Goal: Transaction & Acquisition: Purchase product/service

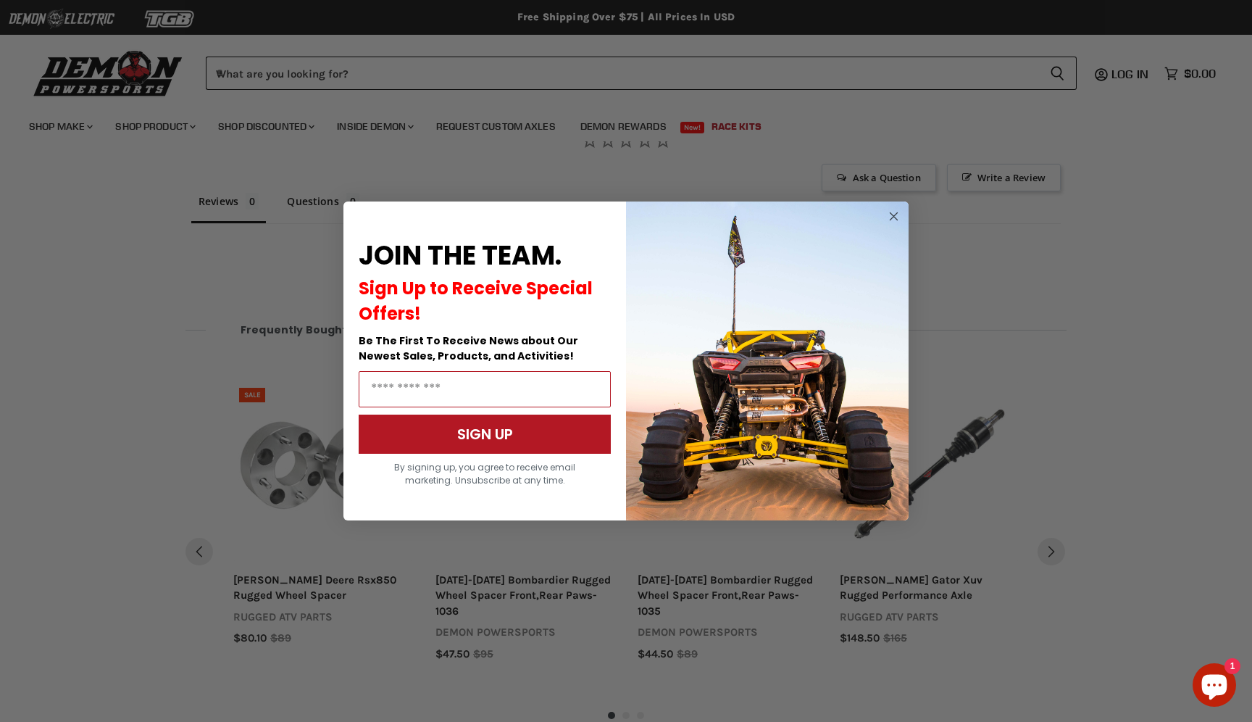
scroll to position [1043, 0]
